Goal: Use online tool/utility

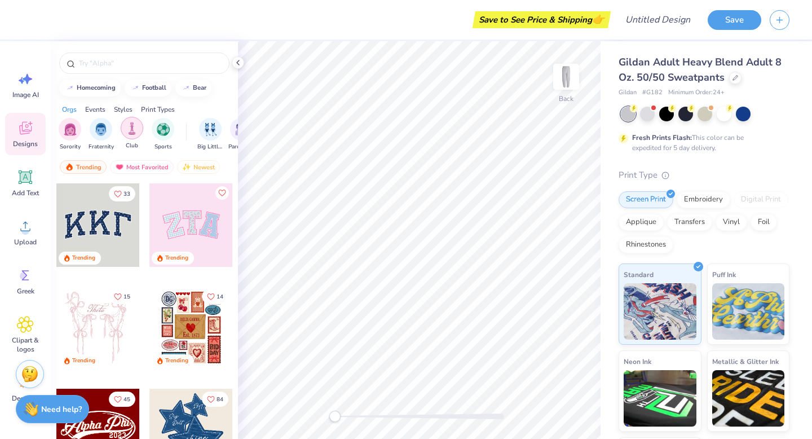
click at [131, 135] on div "filter for Club" at bounding box center [132, 128] width 23 height 23
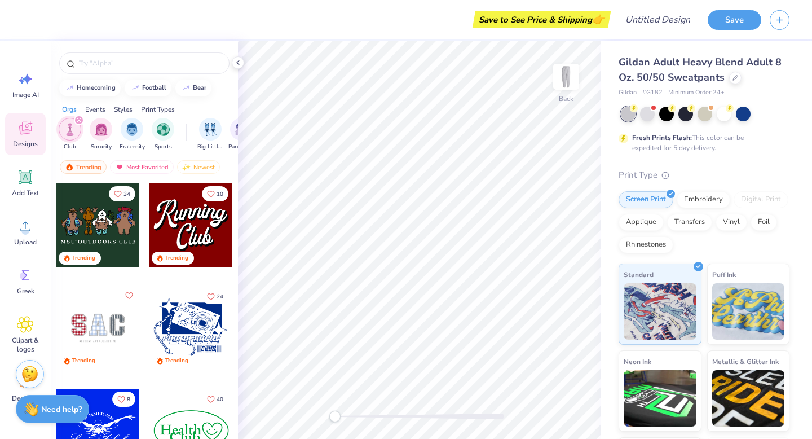
click at [73, 130] on img "filter for Club" at bounding box center [70, 129] width 12 height 13
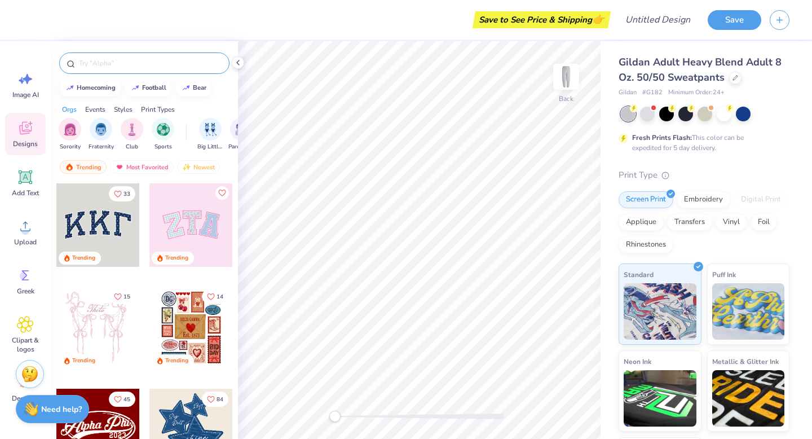
click at [121, 64] on input "text" at bounding box center [150, 62] width 144 height 11
type input "dance"
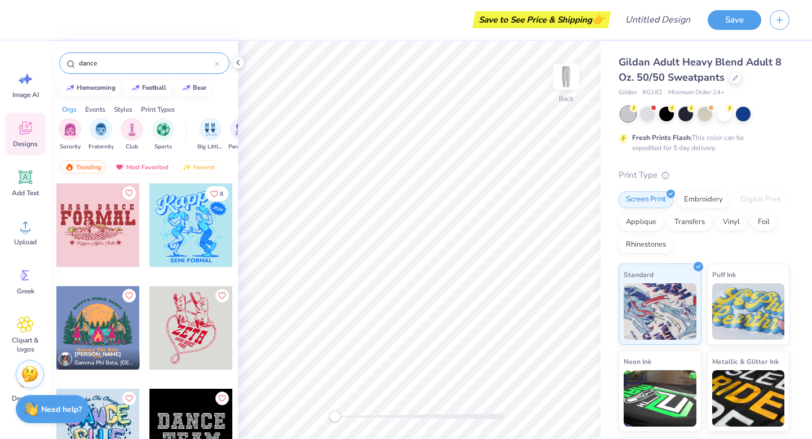
click at [147, 66] on input "dance" at bounding box center [146, 62] width 137 height 11
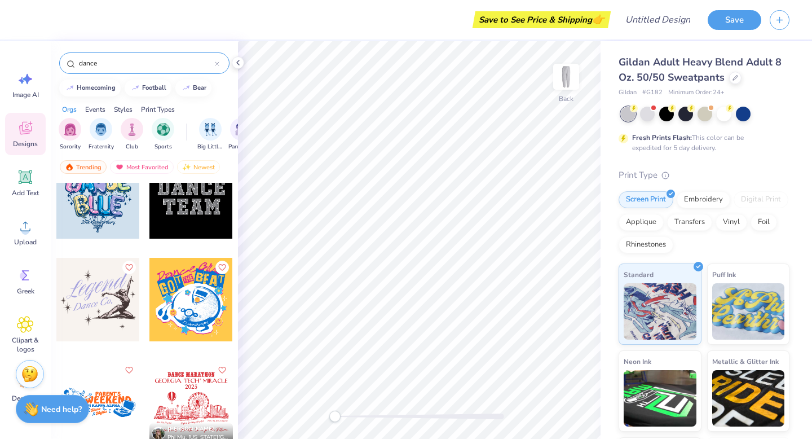
scroll to position [218, 0]
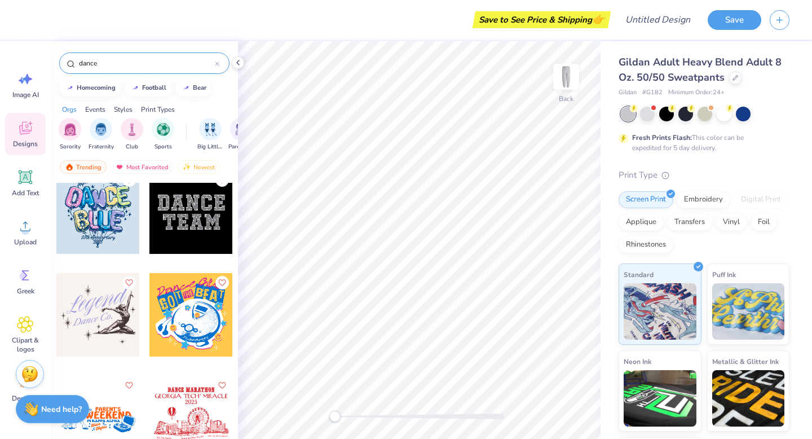
click at [192, 238] on div at bounding box center [190, 211] width 83 height 83
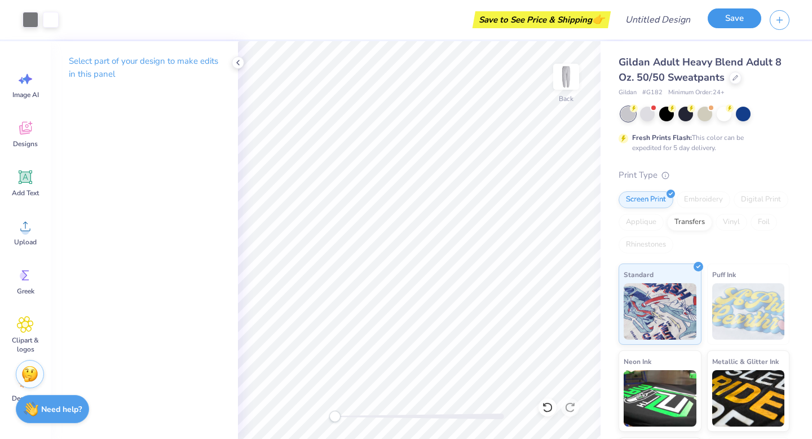
click at [741, 17] on button "Save" at bounding box center [734, 18] width 54 height 20
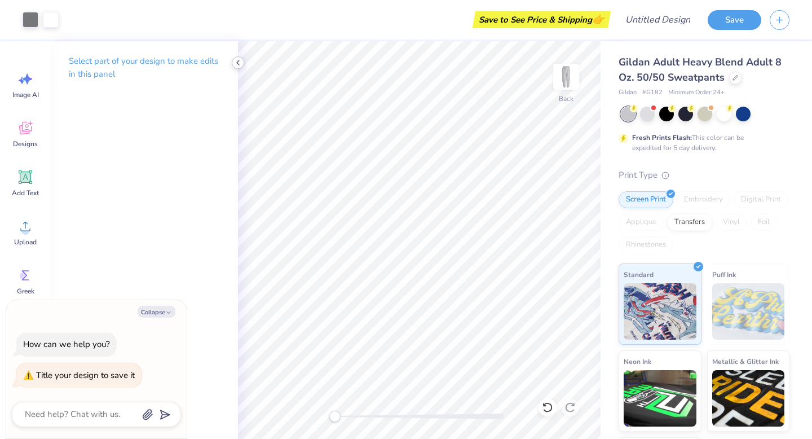
click at [237, 62] on polyline at bounding box center [238, 62] width 2 height 5
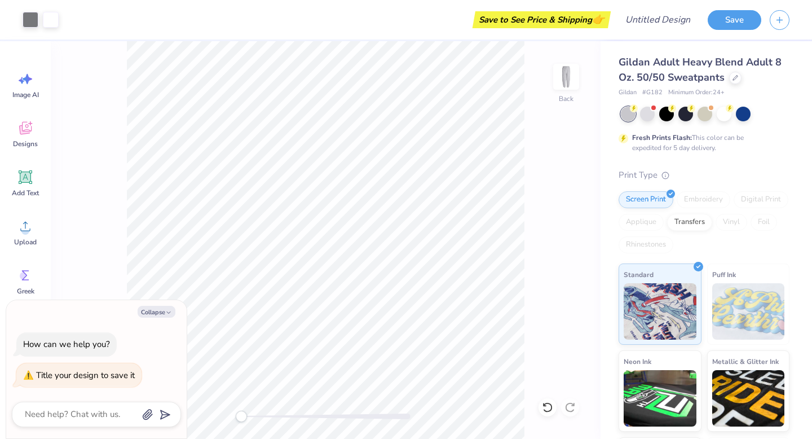
type textarea "x"
